Goal: Task Accomplishment & Management: Manage account settings

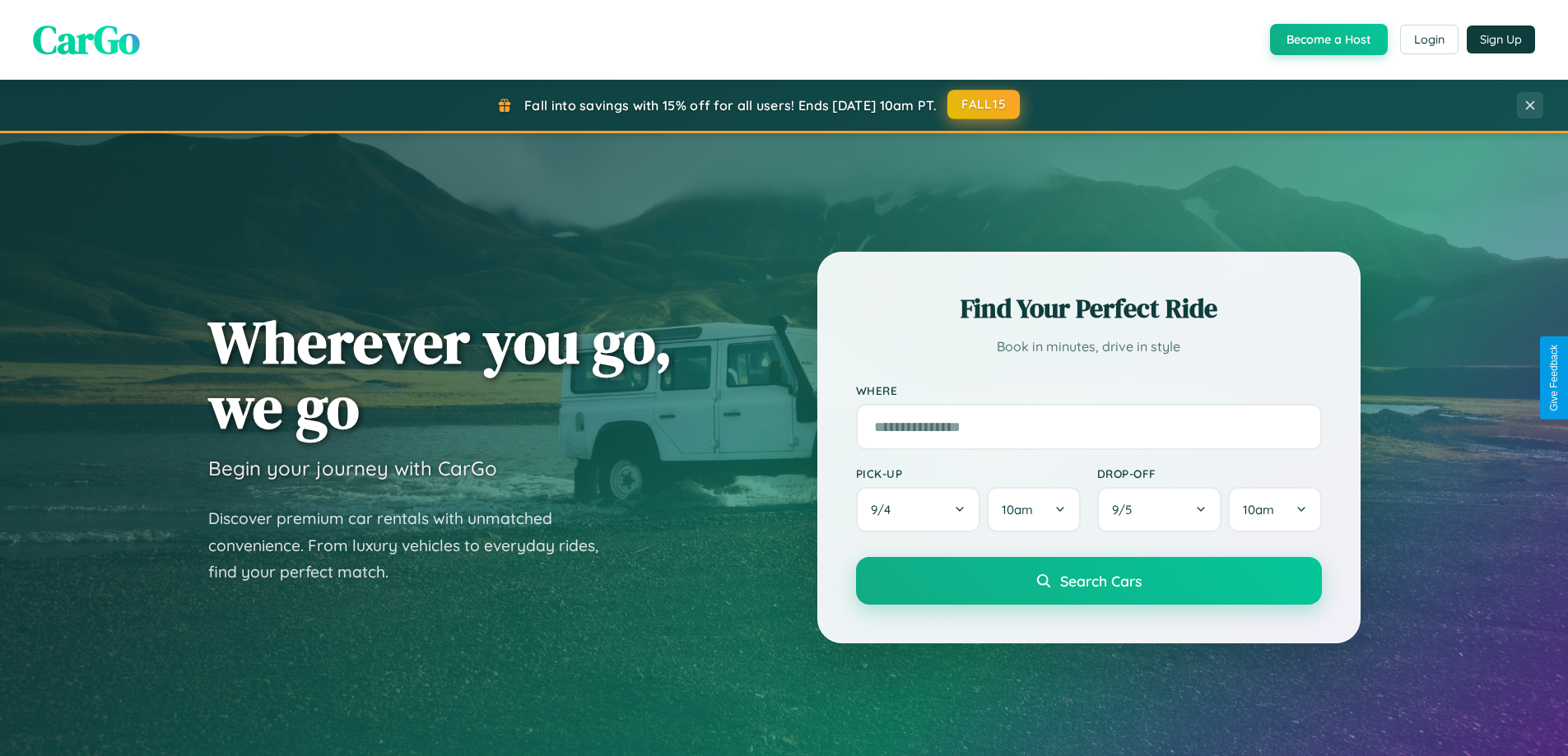
click at [984, 104] on button "FALL15" at bounding box center [983, 104] width 72 height 29
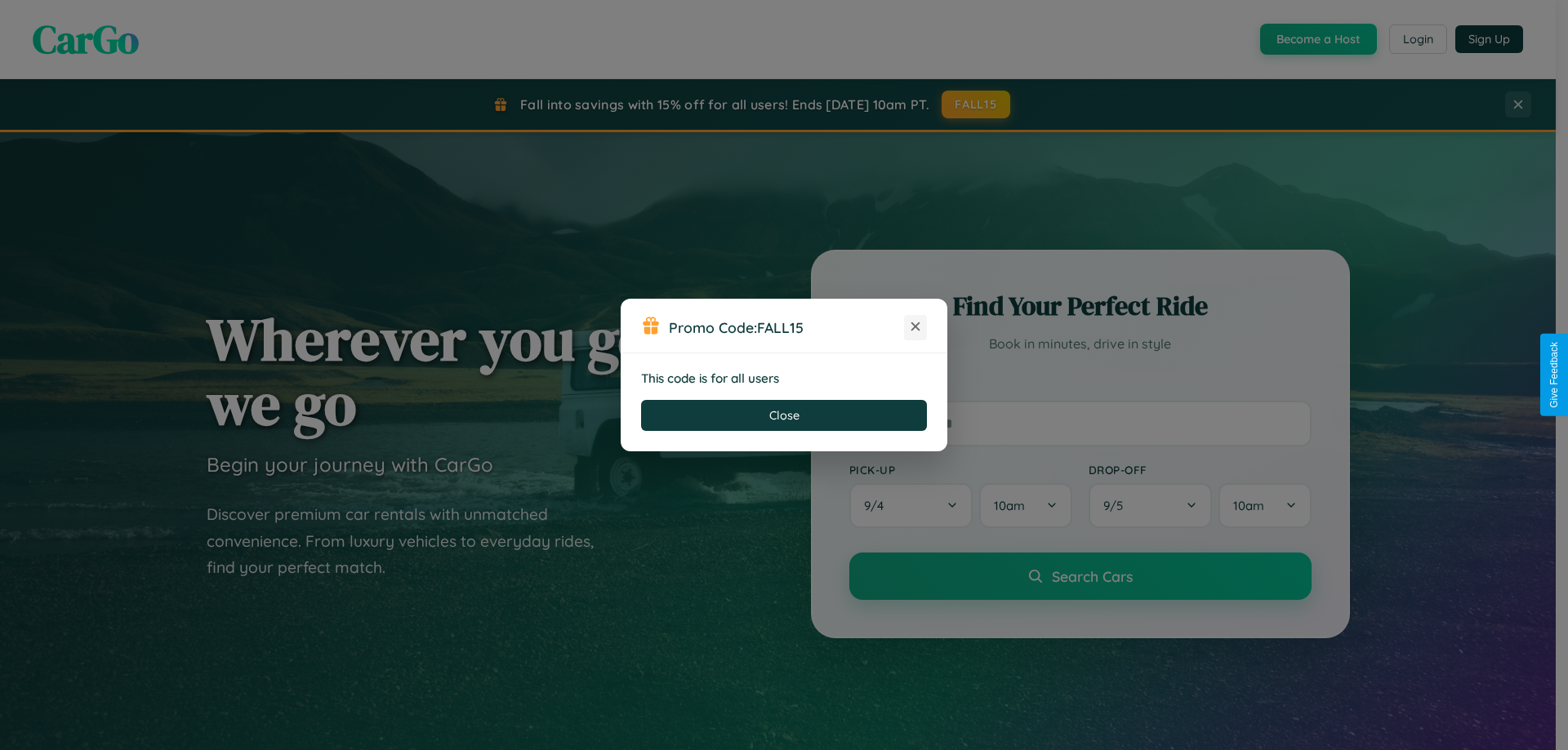
click at [915, 328] on icon at bounding box center [915, 326] width 16 height 16
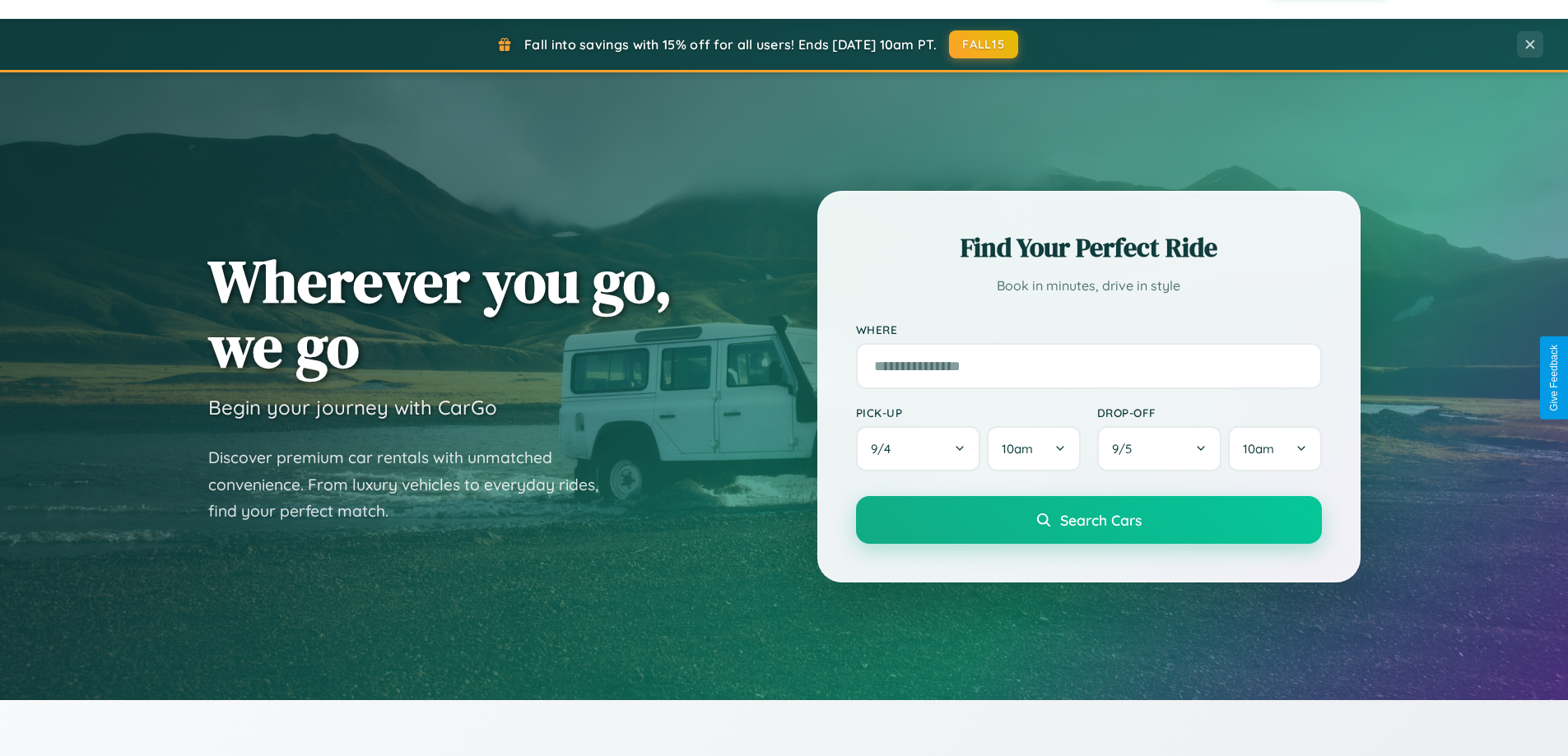
scroll to position [710, 0]
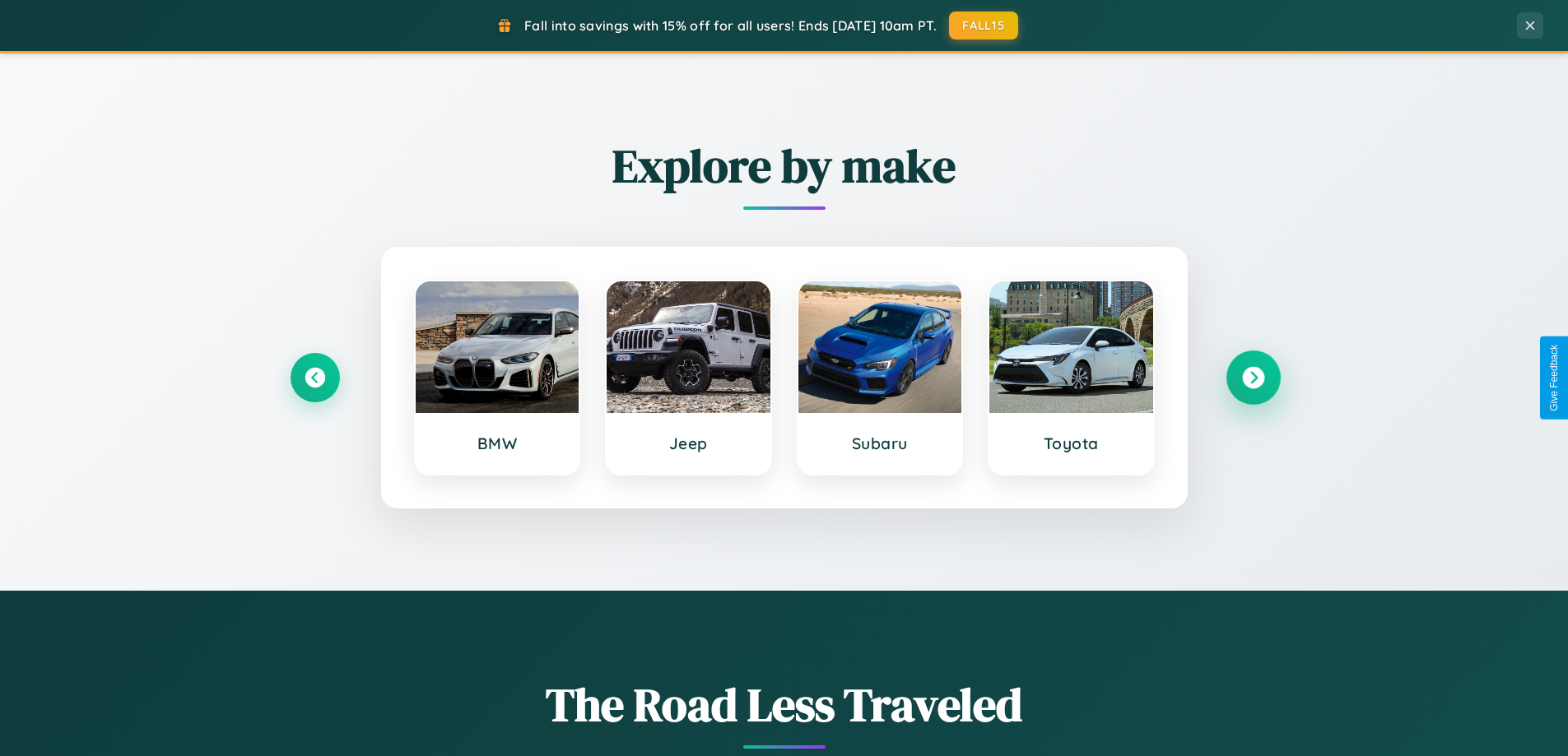
click at [1253, 378] on icon at bounding box center [1253, 378] width 22 height 22
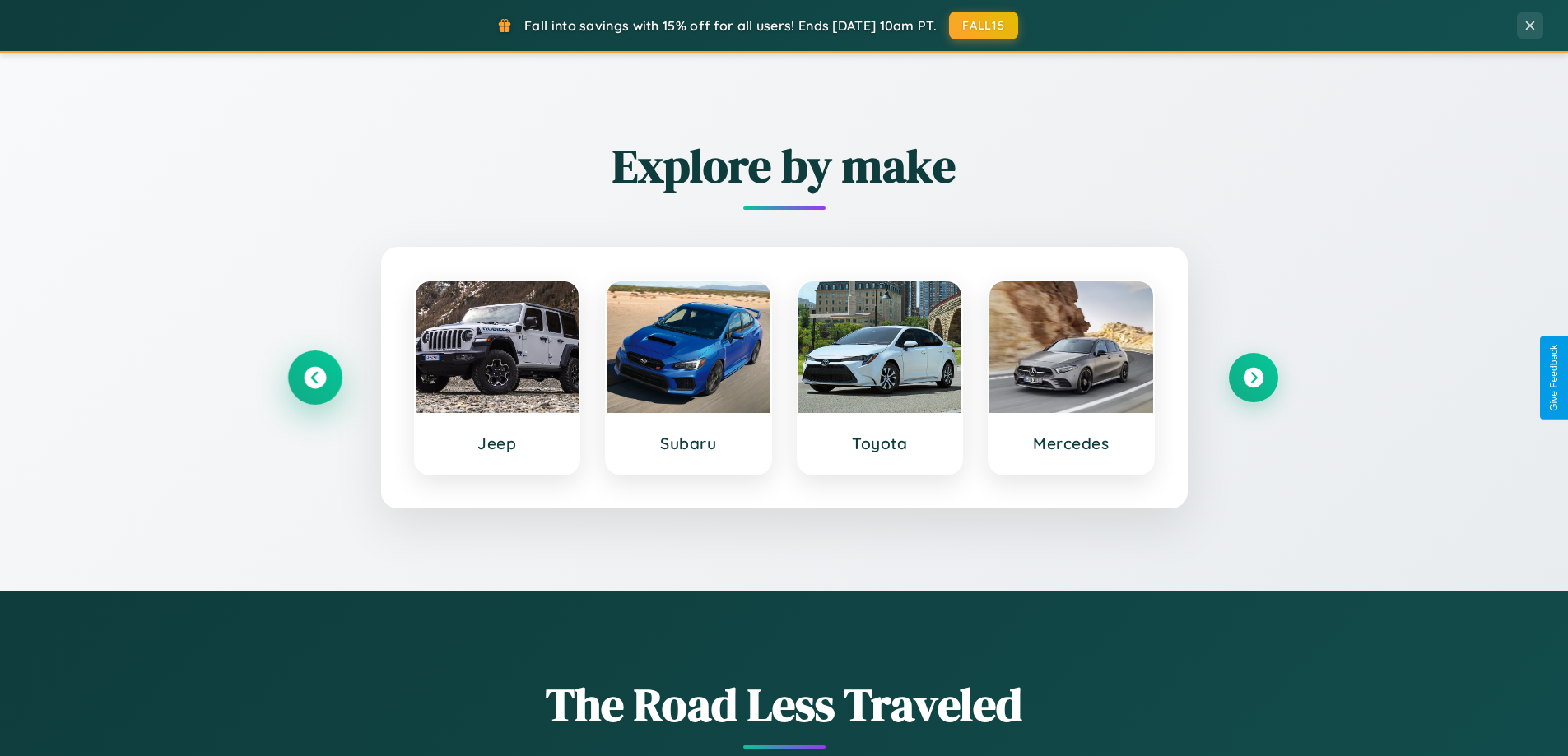
click at [314, 378] on icon at bounding box center [314, 378] width 22 height 22
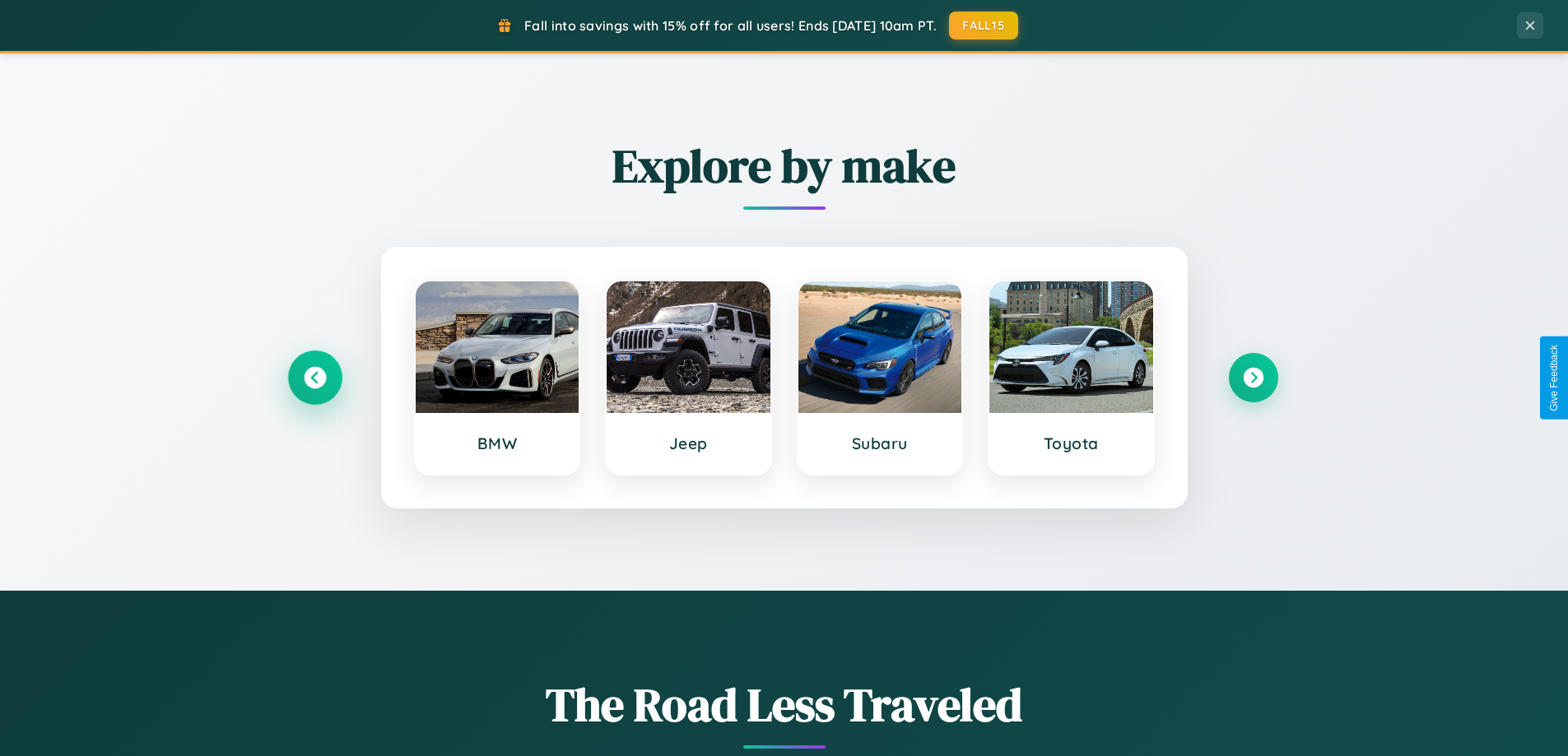
click at [314, 378] on icon at bounding box center [314, 378] width 22 height 22
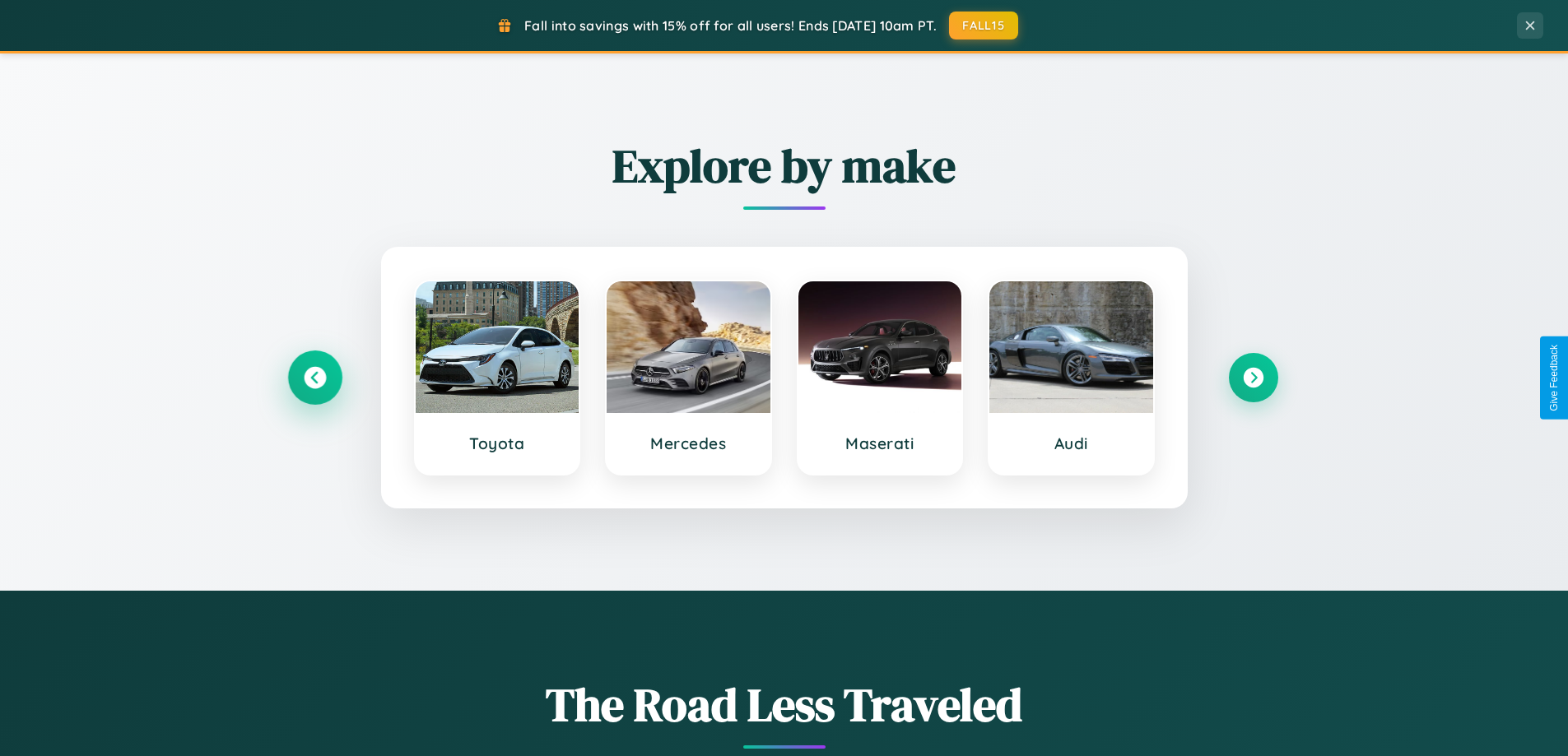
click at [314, 378] on icon at bounding box center [314, 378] width 22 height 22
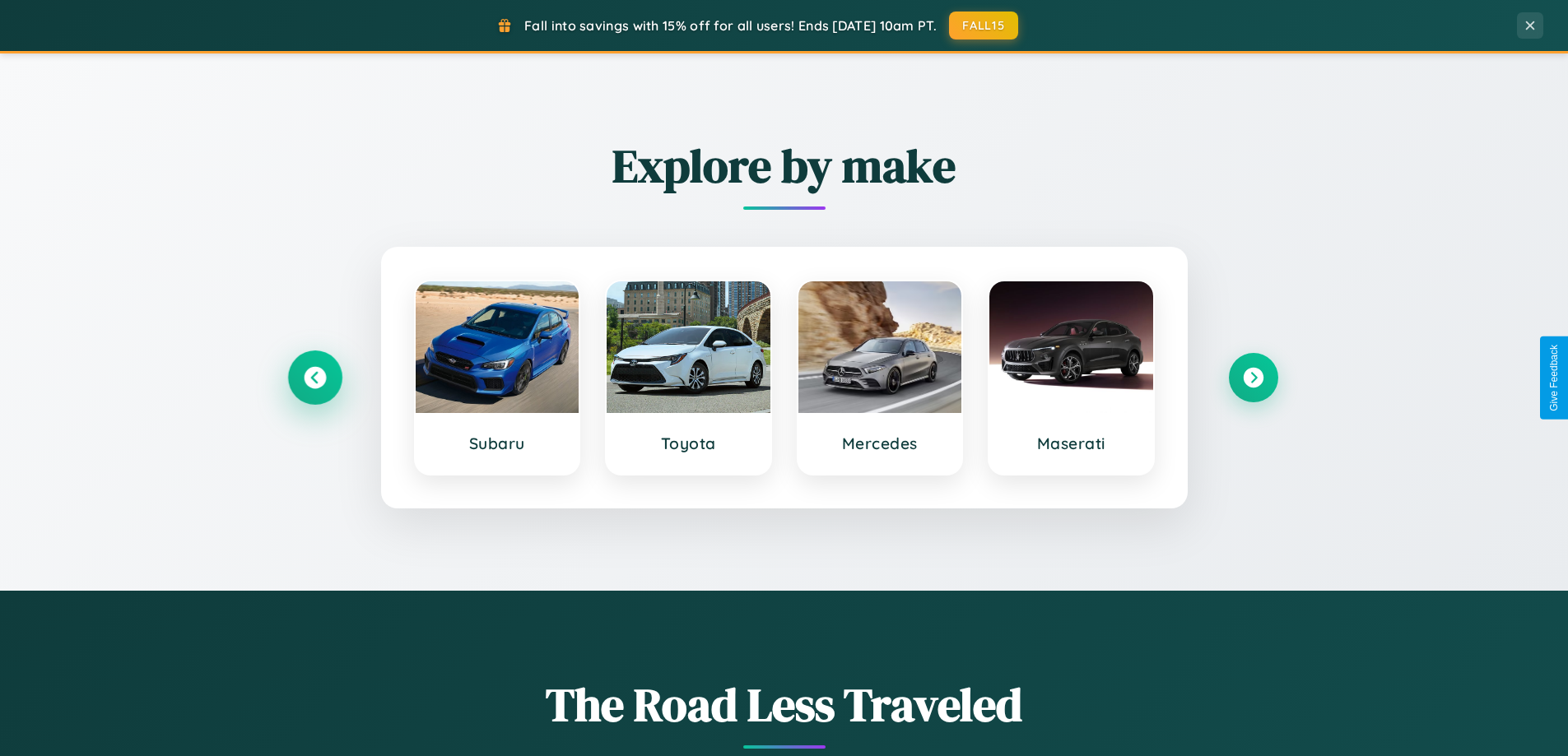
scroll to position [0, 0]
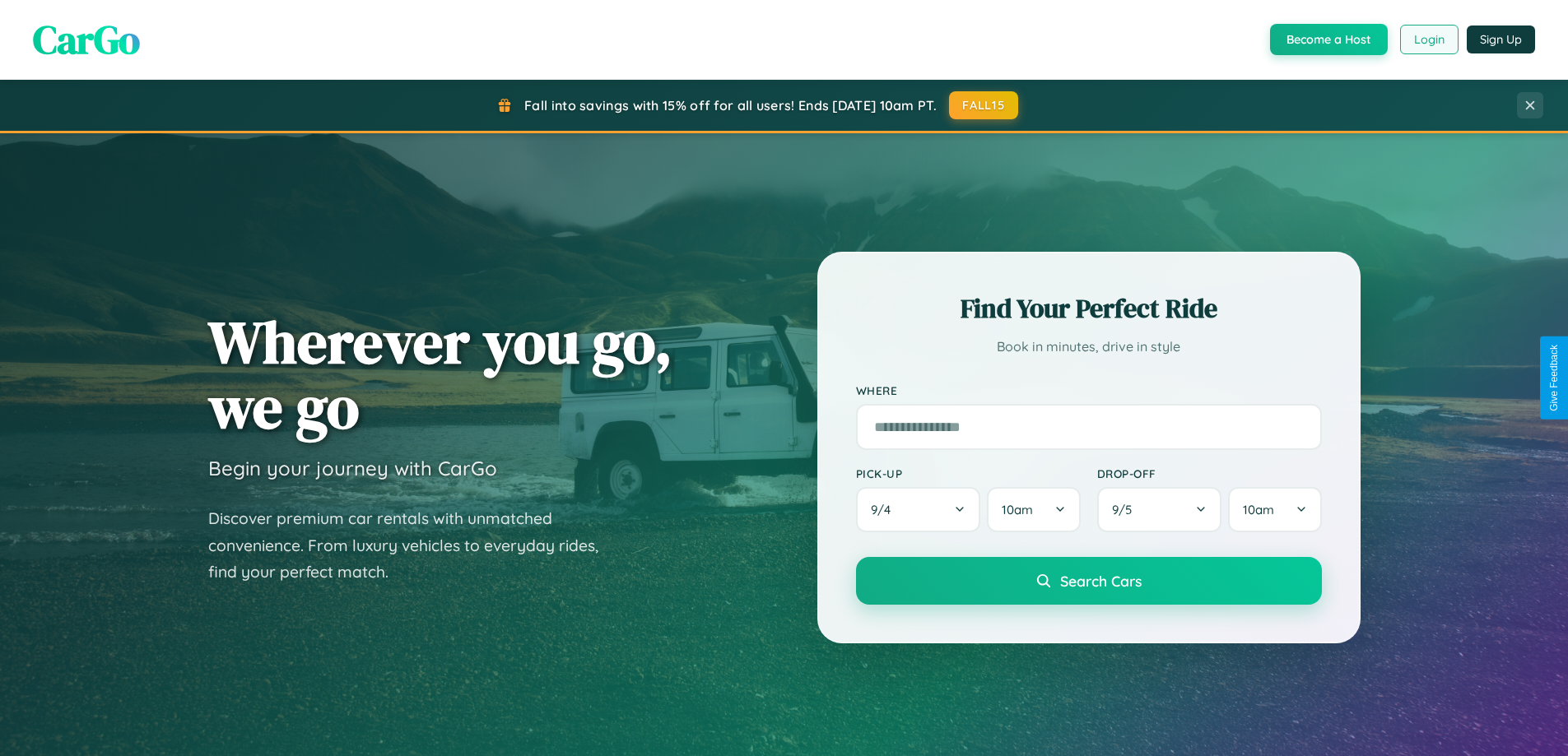
click at [1428, 39] on button "Login" at bounding box center [1429, 39] width 58 height 29
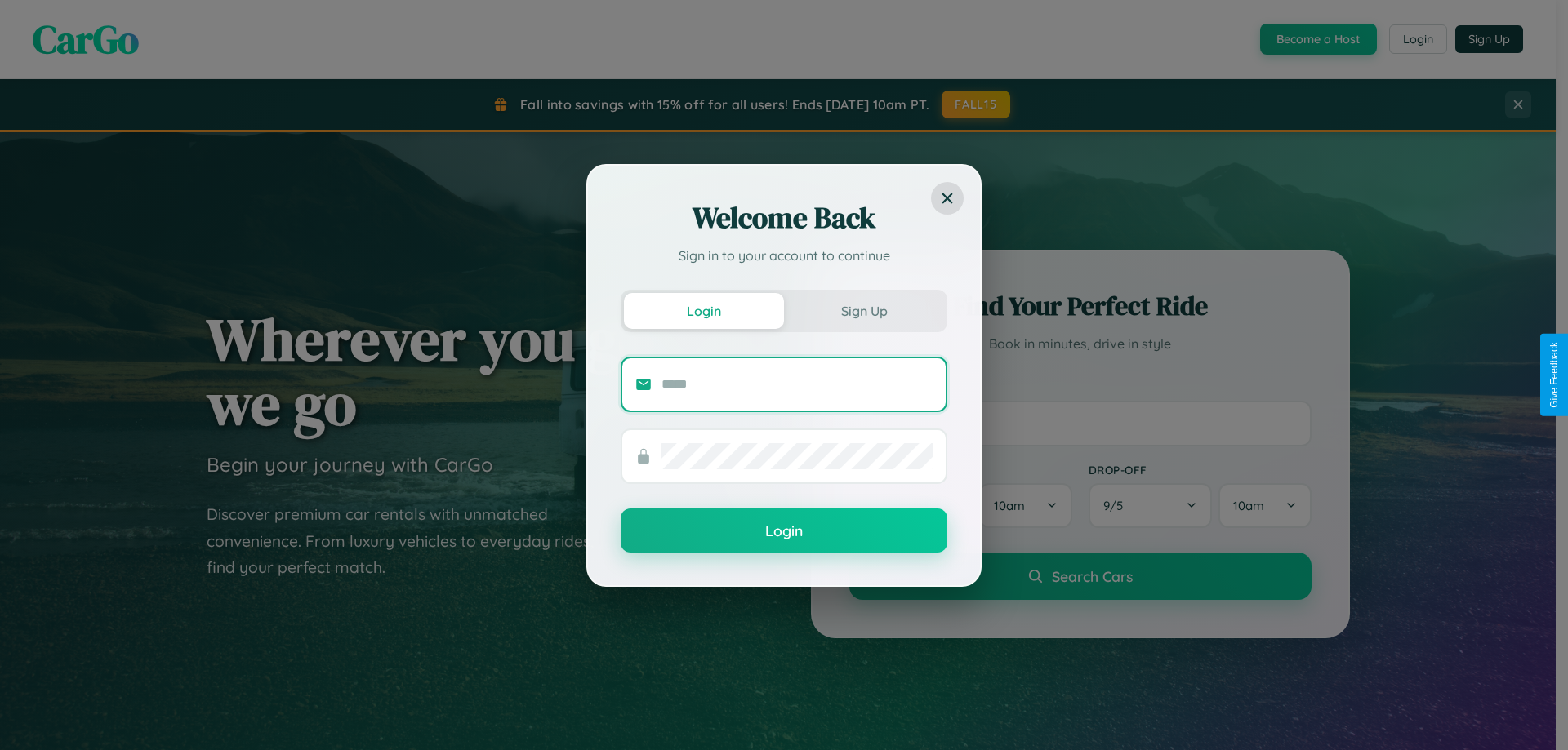
click at [797, 383] on input "text" at bounding box center [797, 383] width 271 height 26
type input "**********"
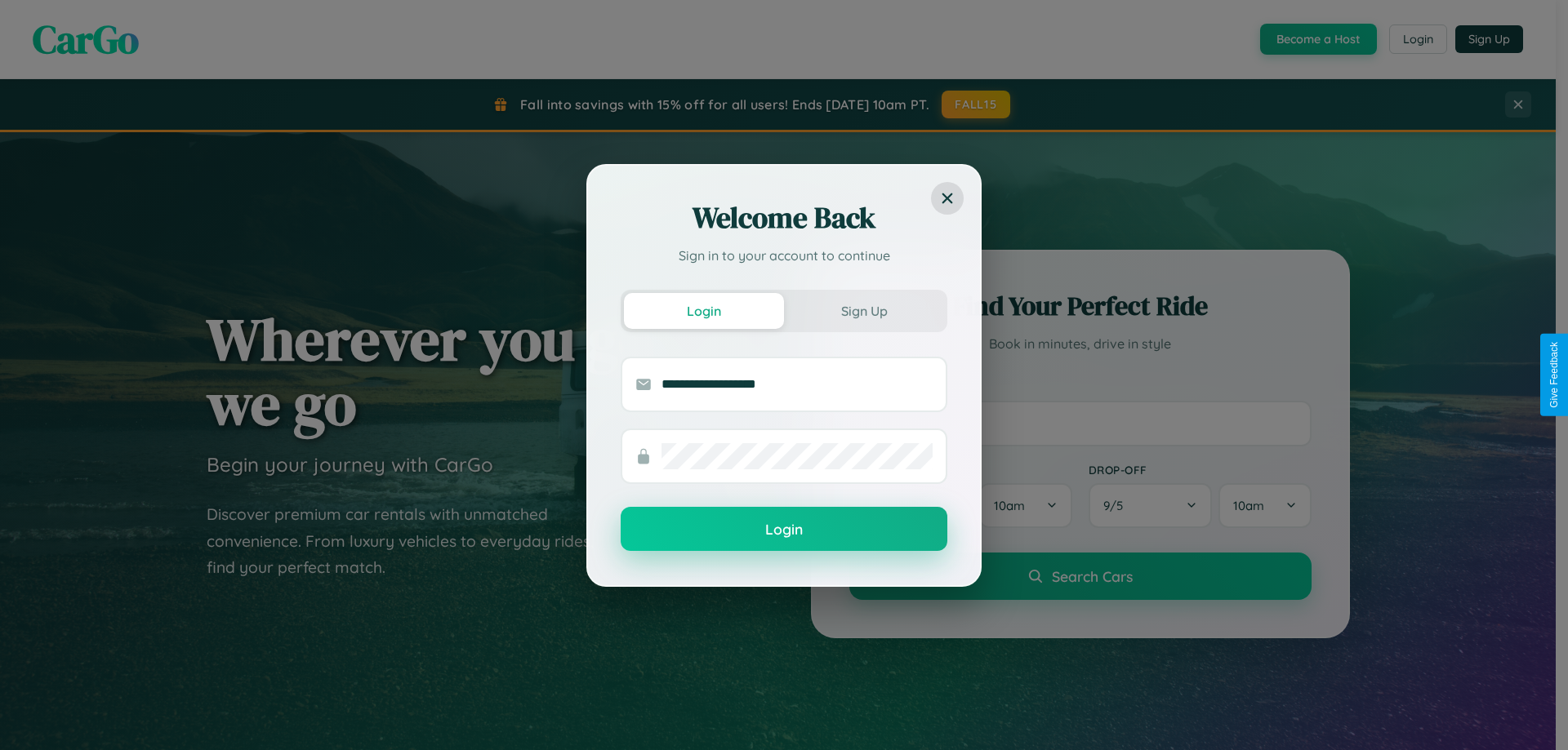
click at [784, 529] on button "Login" at bounding box center [784, 529] width 327 height 44
